Goal: Task Accomplishment & Management: Use online tool/utility

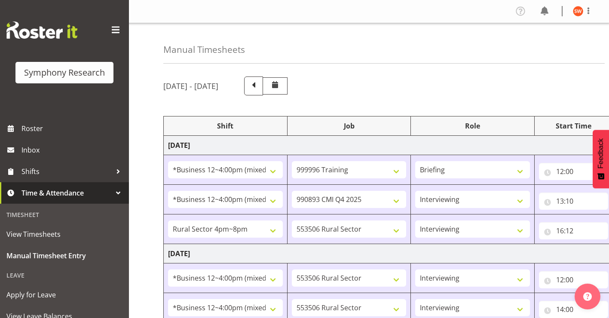
select select "81741"
select select "757"
select select "81741"
select select "10575"
select select "47"
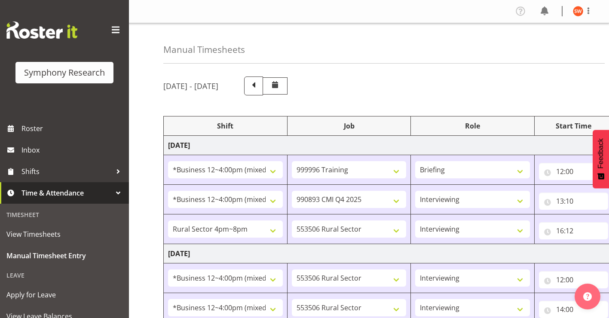
select select "81298"
select select "10587"
select select "47"
select select "81741"
select select "10587"
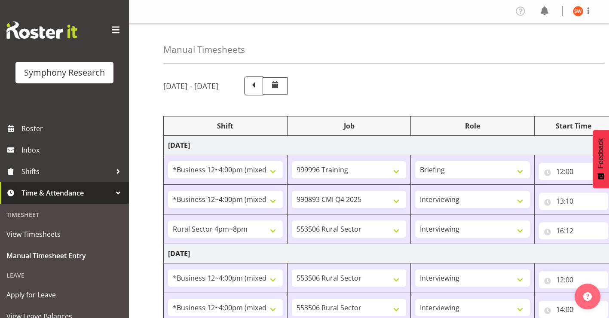
select select "47"
select select "81741"
select select "10587"
select select "47"
